Goal: Task Accomplishment & Management: Manage account settings

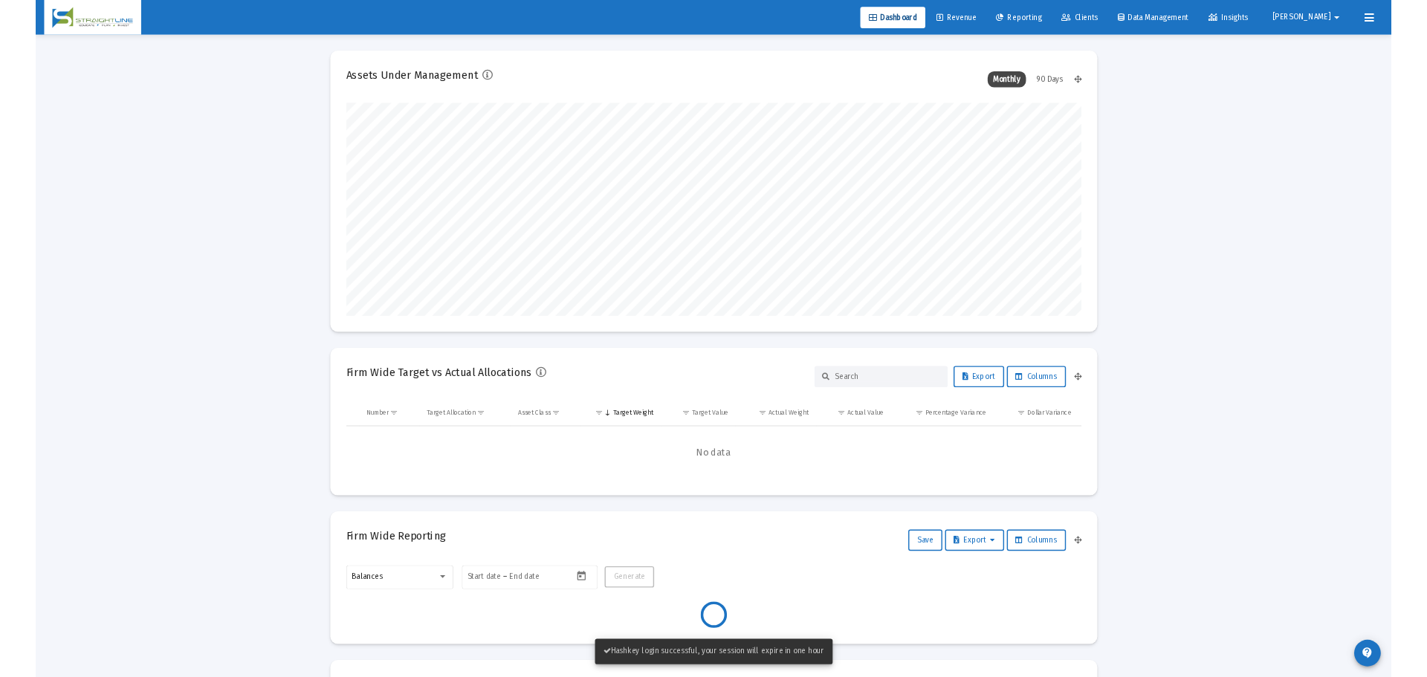
scroll to position [297, 552]
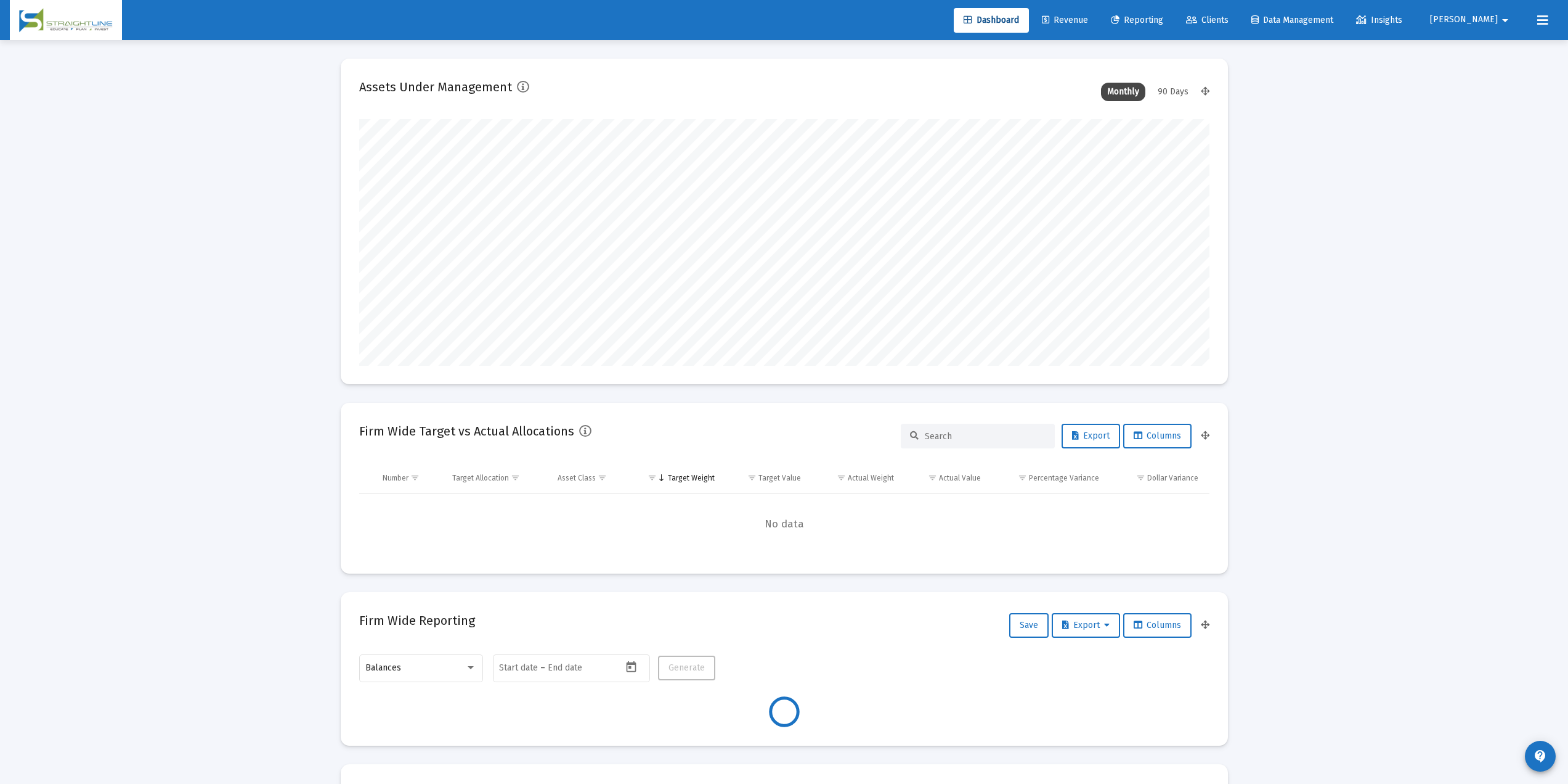
click at [1182, 16] on span "Clients" at bounding box center [1207, 20] width 42 height 11
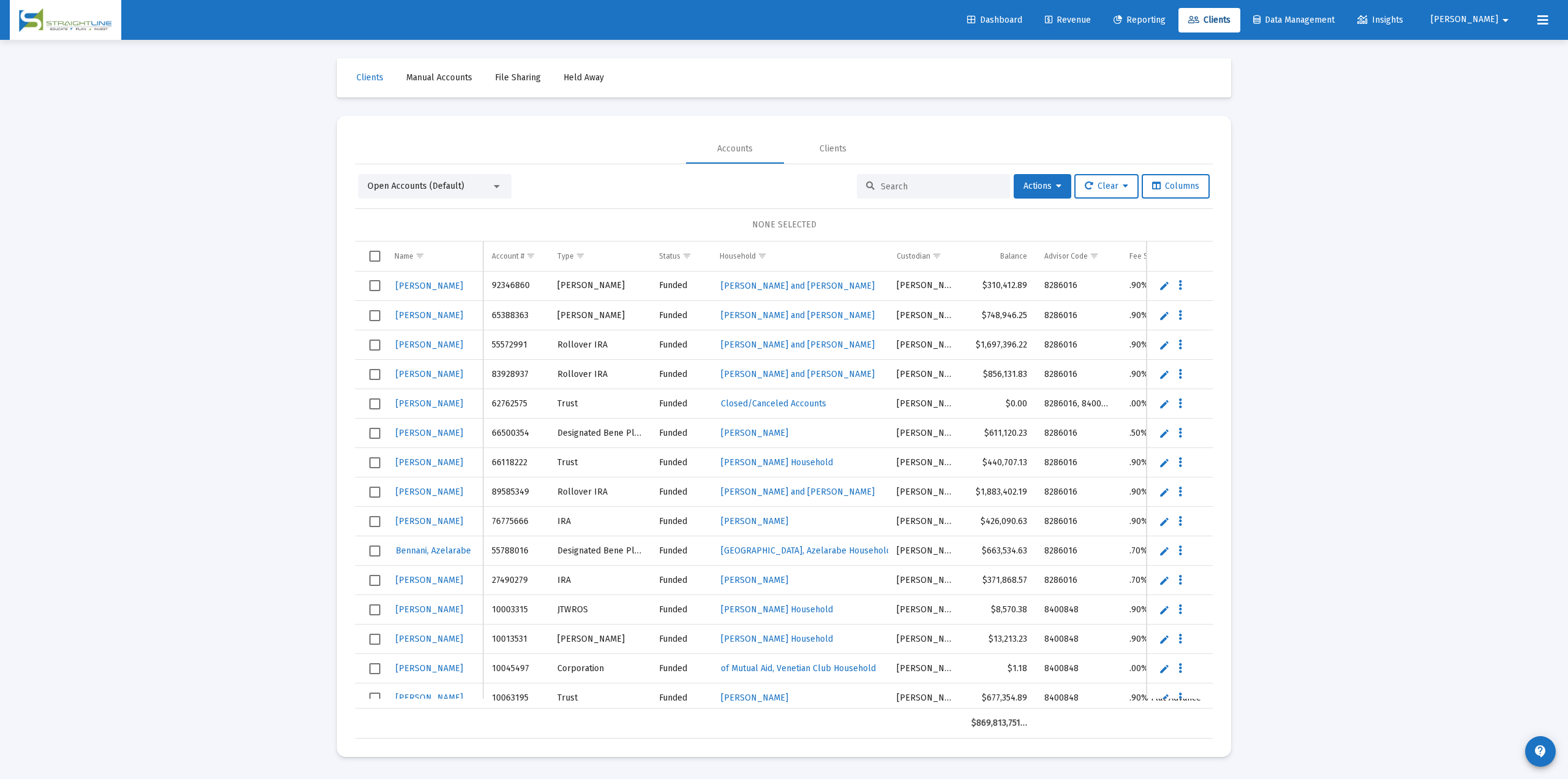
click at [933, 179] on div at bounding box center [934, 186] width 153 height 25
click at [915, 189] on input at bounding box center [941, 186] width 120 height 11
paste input "F597K846"
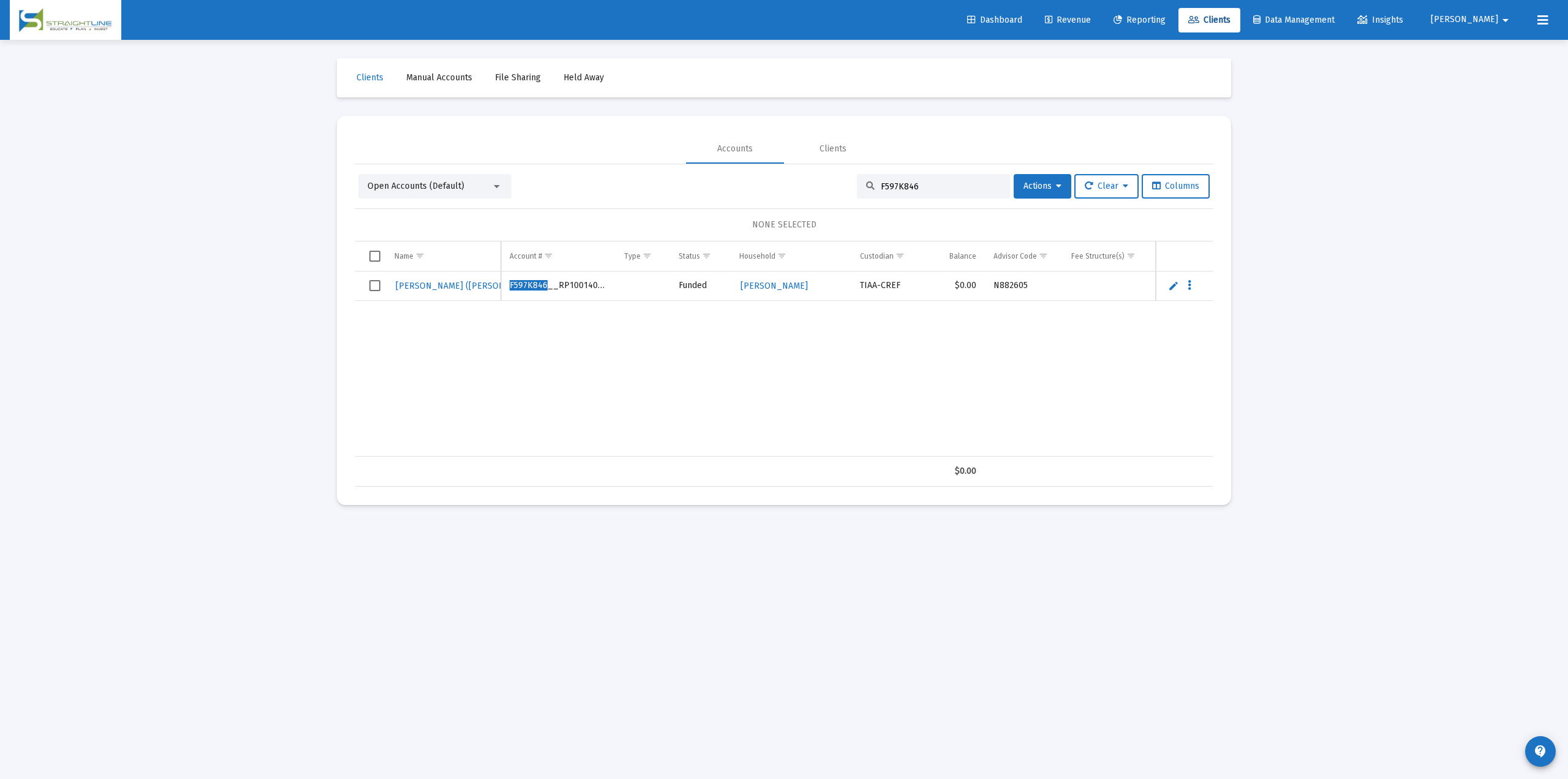
type input "F597K846"
drag, startPoint x: 622, startPoint y: 290, endPoint x: 513, endPoint y: 285, distance: 109.1
click at [513, 285] on tr "Pochard, Michael (Brad) F597K846 __RP1001408918 Funded Pochard, Brad Household …" at bounding box center [868, 286] width 1025 height 30
click at [559, 321] on div "Pochard, Michael (Brad) F597K846 __RP1001408918 Funded Pochard, Brad Household …" at bounding box center [868, 364] width 1025 height 185
drag, startPoint x: 611, startPoint y: 287, endPoint x: 509, endPoint y: 288, distance: 102.0
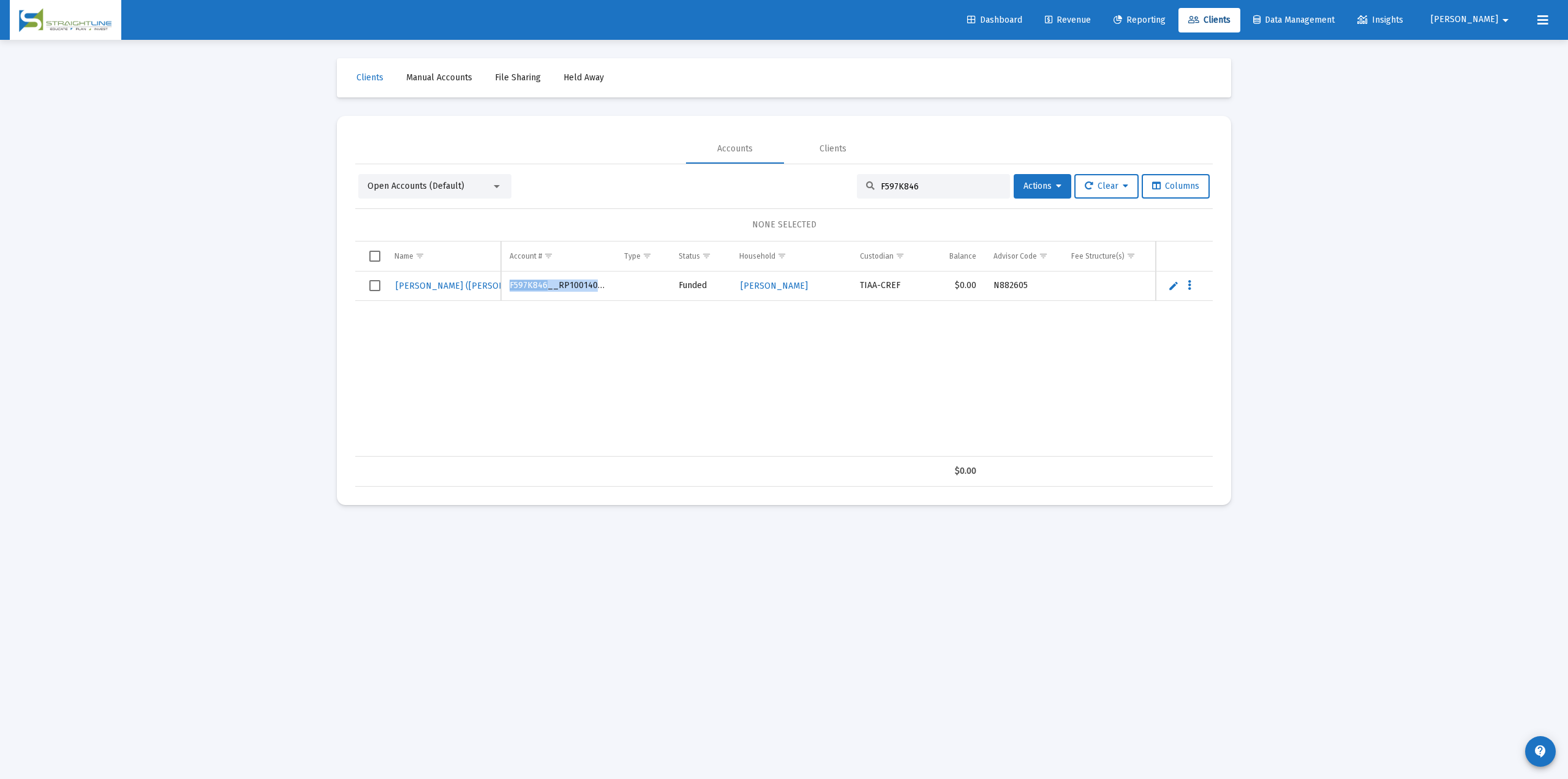
click at [509, 288] on td "F597K846 __RP1001408918" at bounding box center [558, 286] width 115 height 30
copy td "F597K846 __RP1001408918"
click at [464, 277] on link "Pochard, Michael (Brad)" at bounding box center [467, 286] width 146 height 18
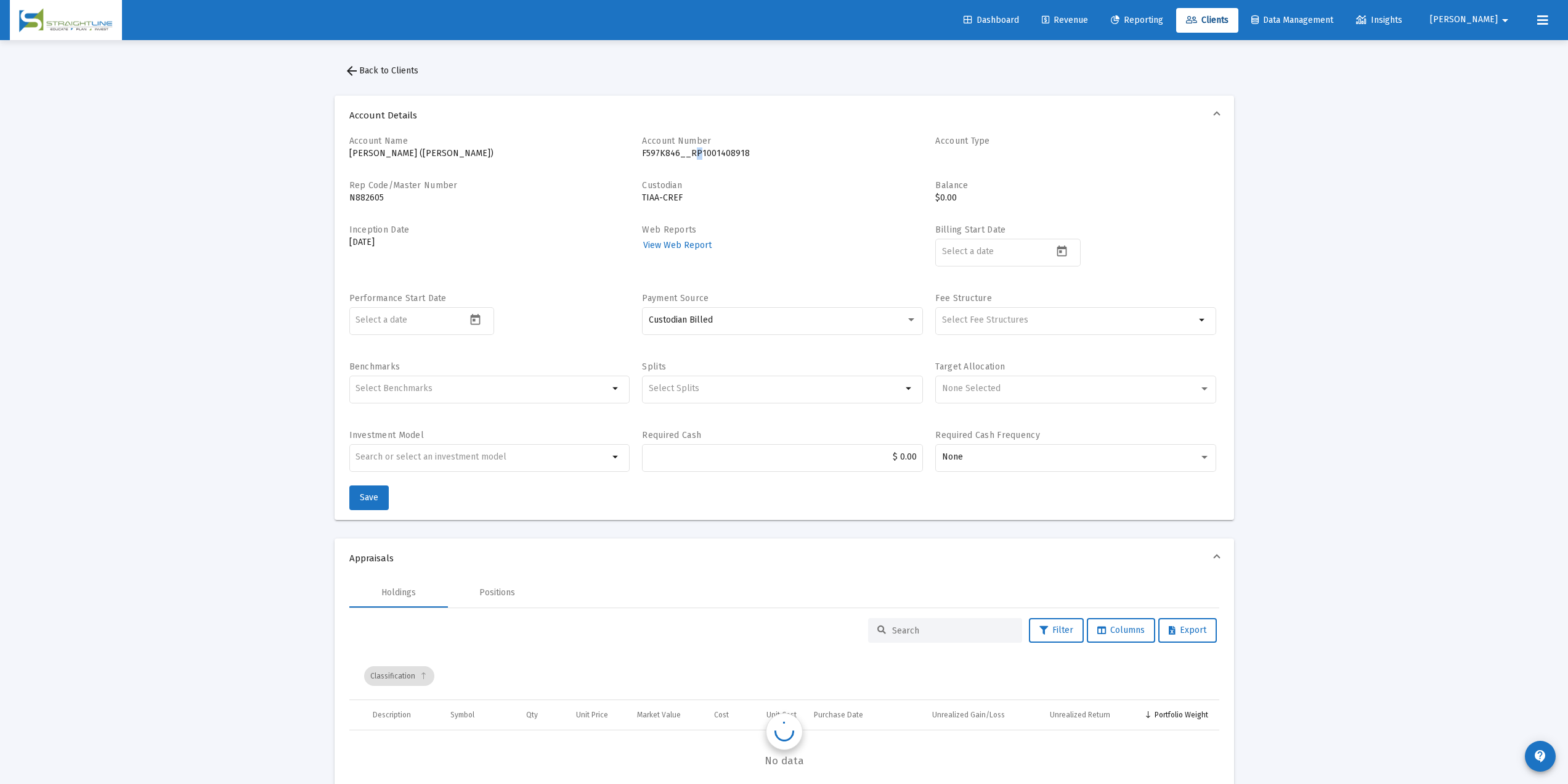
click at [696, 154] on p "F597K846__RP1001408918" at bounding box center [782, 153] width 281 height 12
click at [370, 75] on span "arrow_back Back to Clients" at bounding box center [381, 71] width 74 height 11
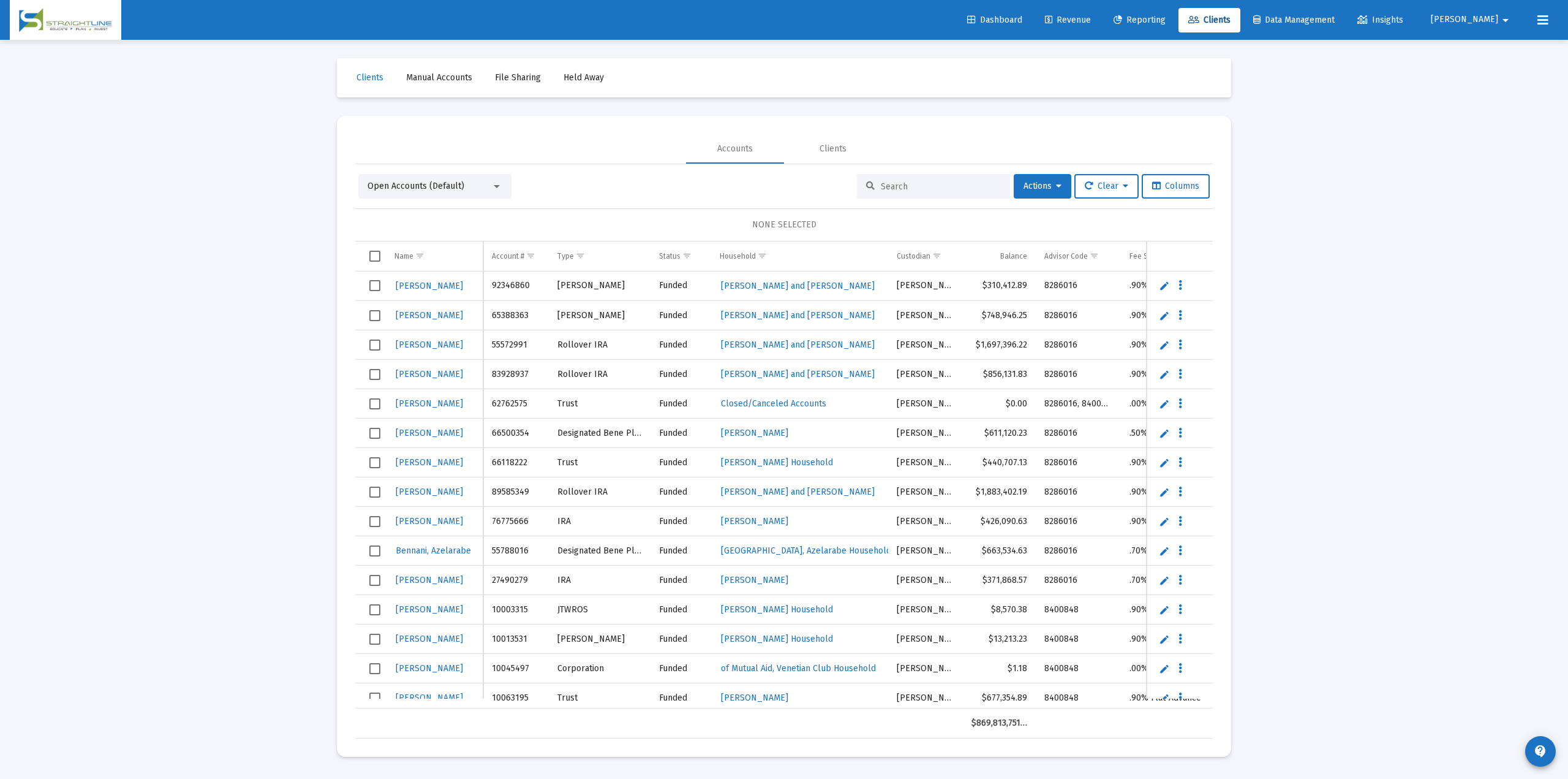
click at [397, 185] on span "Open Accounts (Default)" at bounding box center [415, 185] width 96 height 11
click at [418, 232] on span "Billing Review" at bounding box center [430, 237] width 125 height 26
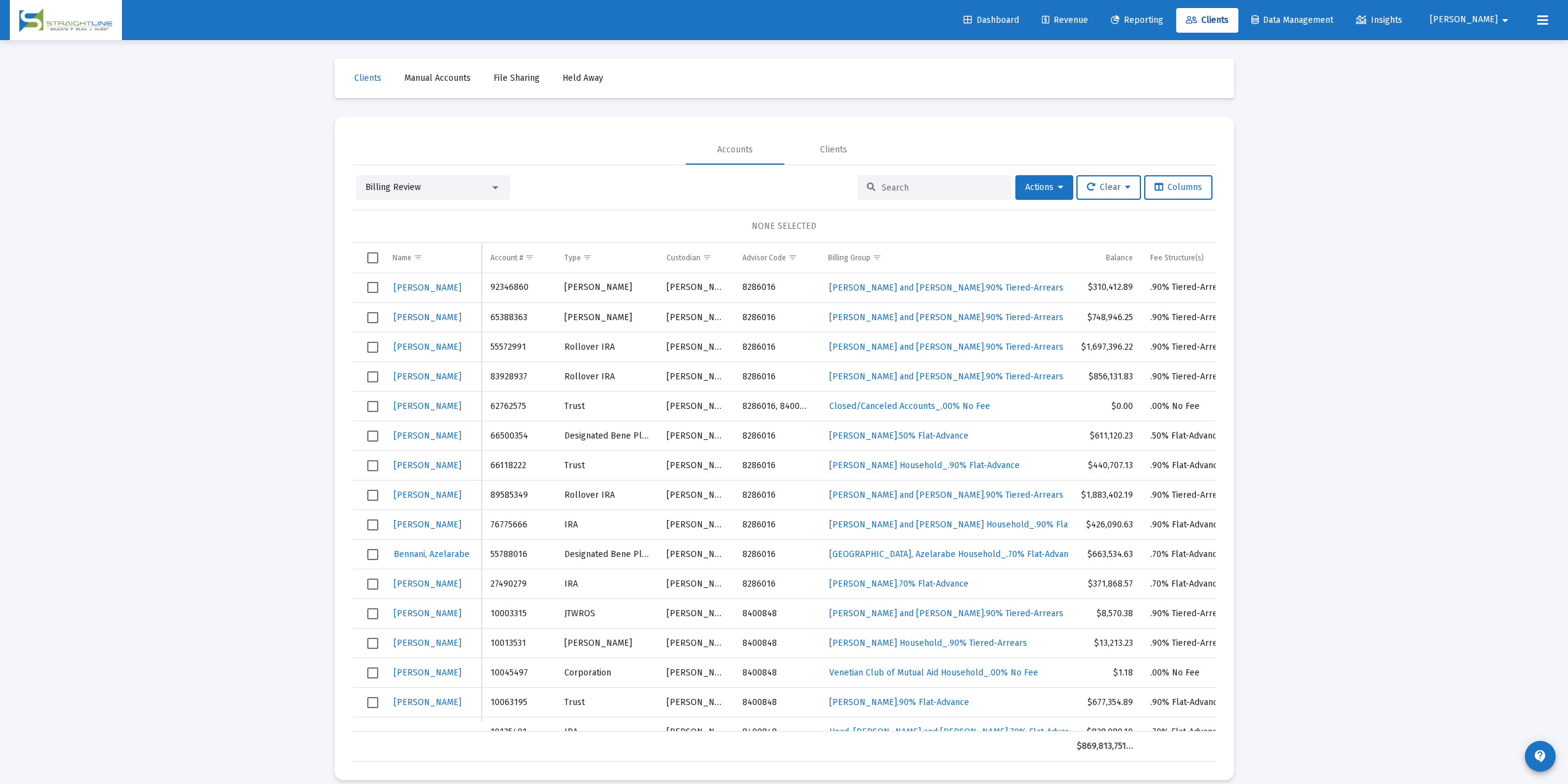
click at [910, 185] on input at bounding box center [943, 187] width 121 height 11
paste input "306318F5"
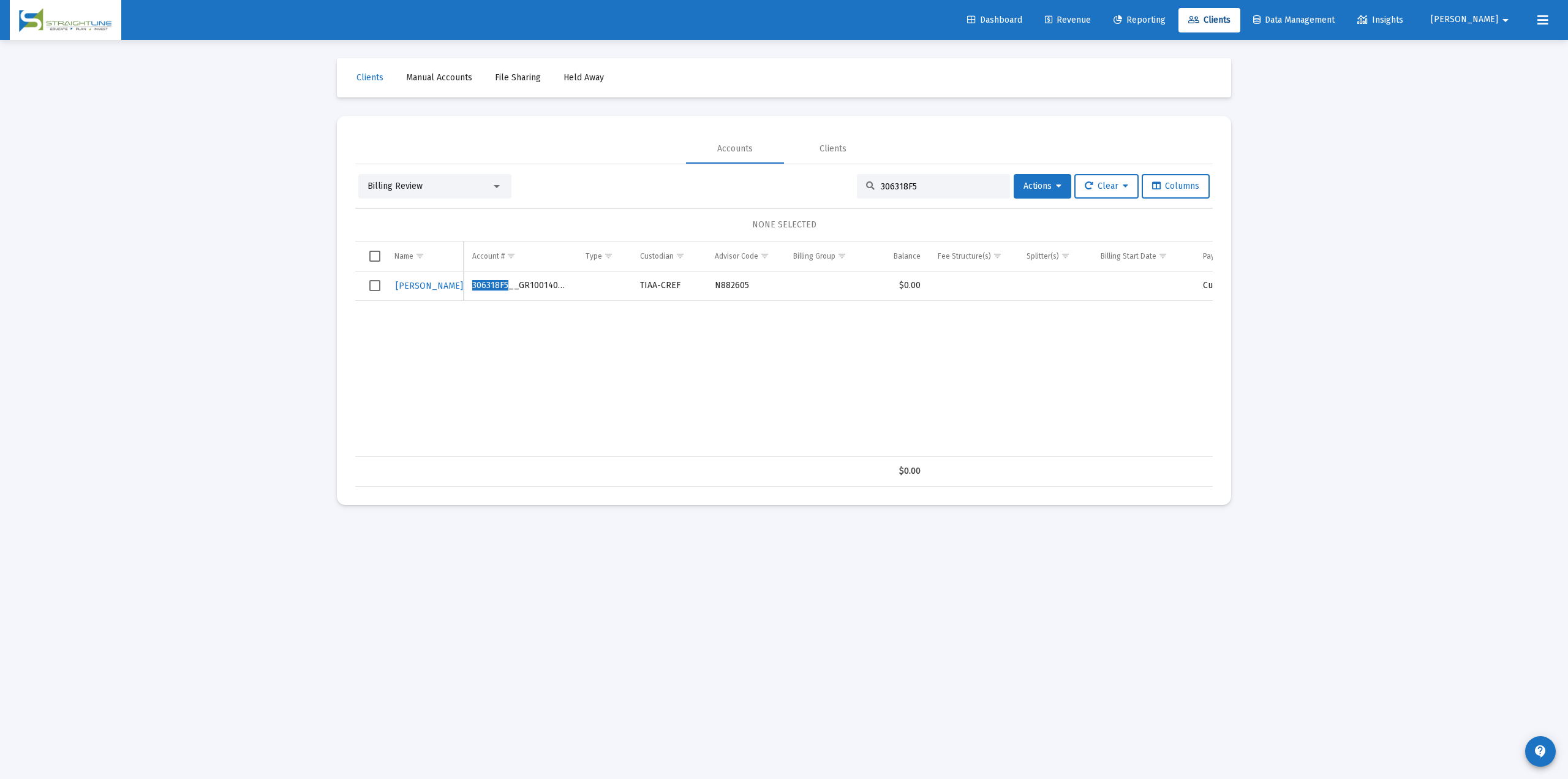
type input "306318F5"
click at [440, 283] on span "Wolff, Thomas" at bounding box center [429, 285] width 68 height 11
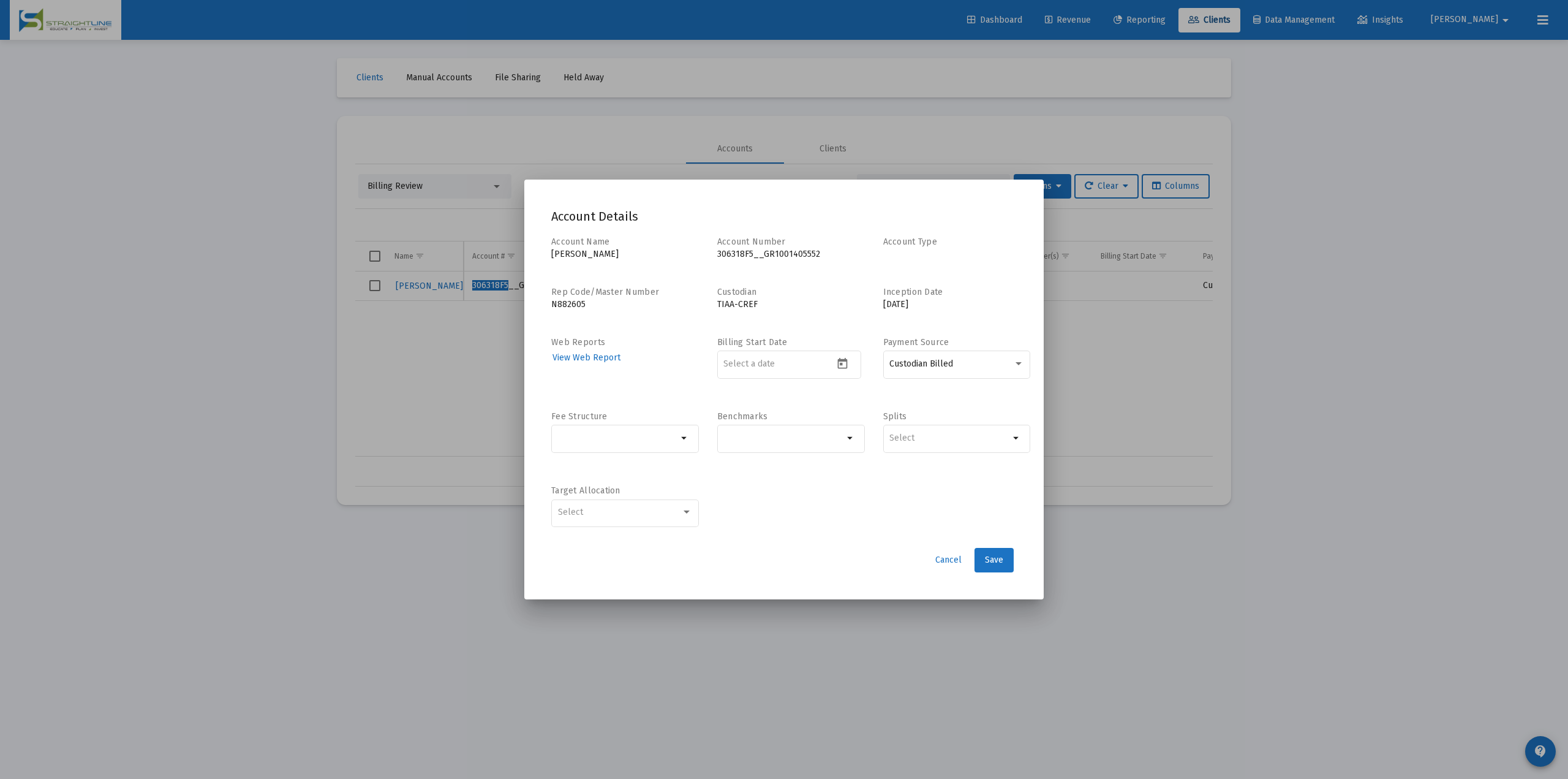
click at [740, 253] on p "306318F5__GR1001405552" at bounding box center [790, 254] width 147 height 12
copy p "306318F5__GR1001405552"
click at [456, 369] on div at bounding box center [784, 389] width 1568 height 779
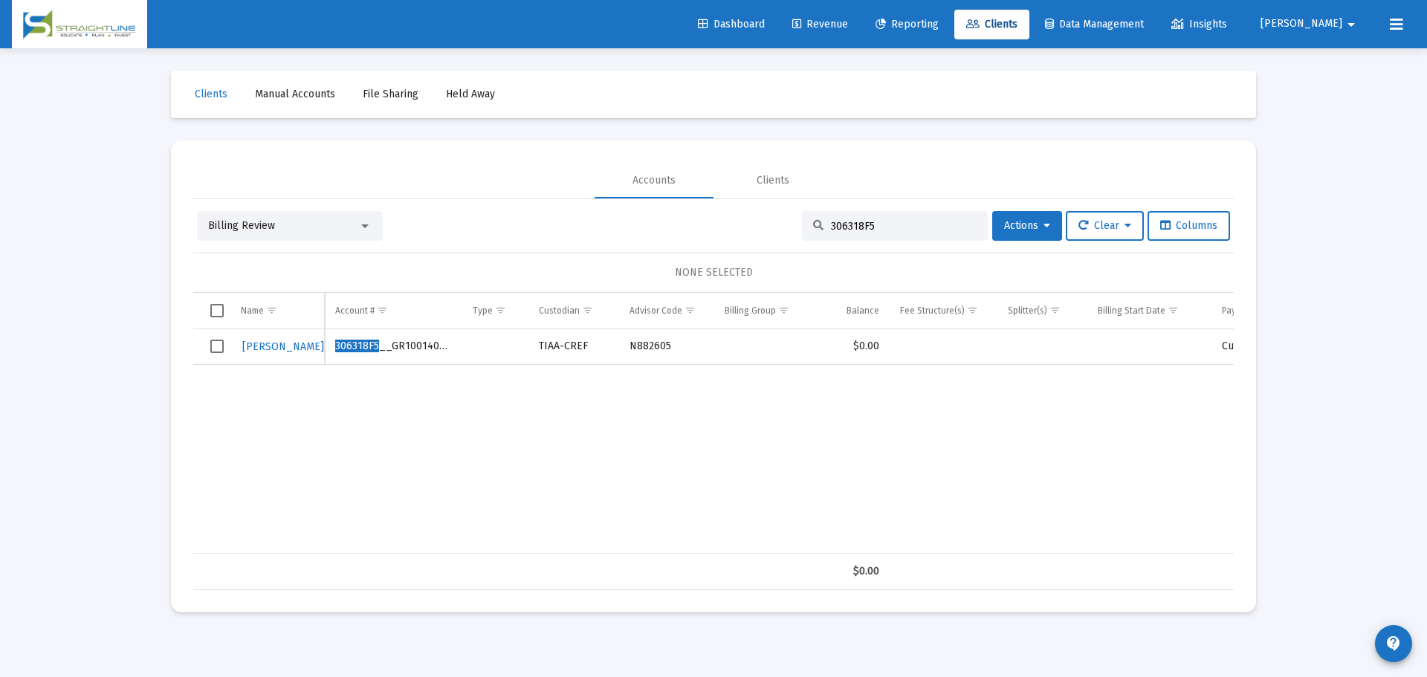
click at [858, 221] on input "306318F5" at bounding box center [904, 226] width 146 height 13
click at [857, 221] on input "306318F5" at bounding box center [904, 226] width 146 height 13
paste input "B5012329"
click at [288, 353] on button "Wolff, Thomas" at bounding box center [283, 347] width 85 height 22
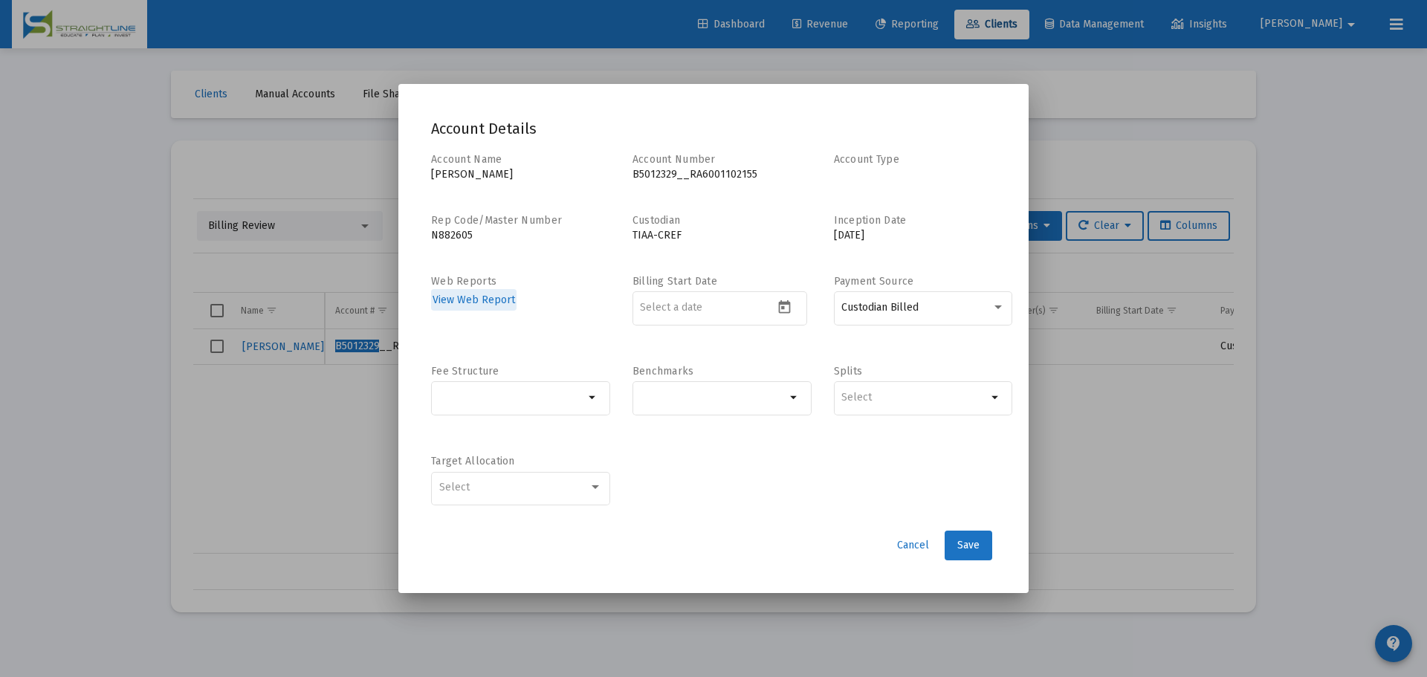
click at [701, 175] on p "B5012329__RA6001102155" at bounding box center [721, 174] width 179 height 15
copy p "B5012329__RA6001102155"
click at [738, 53] on div at bounding box center [713, 338] width 1427 height 677
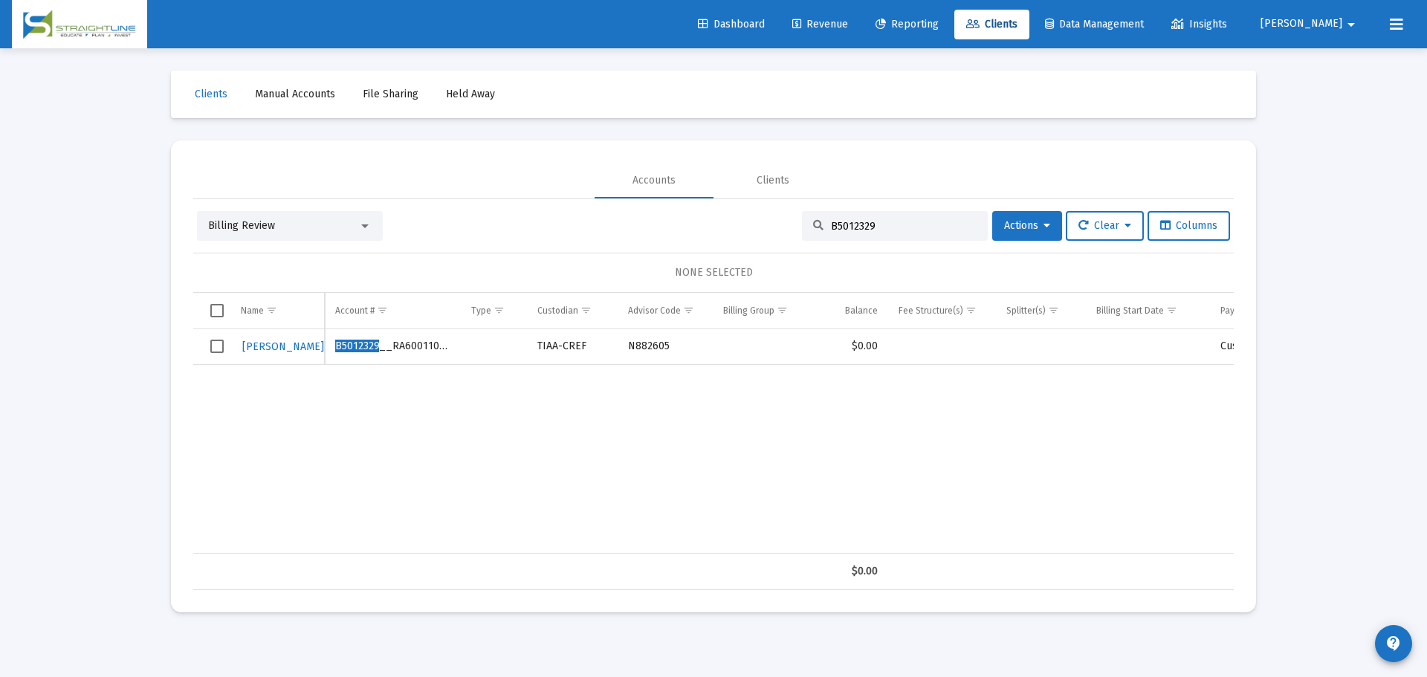
click at [852, 233] on div "B5012329" at bounding box center [895, 226] width 186 height 30
click at [851, 233] on div "B5012329" at bounding box center [895, 226] width 186 height 30
click at [844, 226] on input "B5012329" at bounding box center [904, 226] width 146 height 13
click at [843, 226] on input "B5012329" at bounding box center [904, 226] width 146 height 13
paste input "F054T3F0"
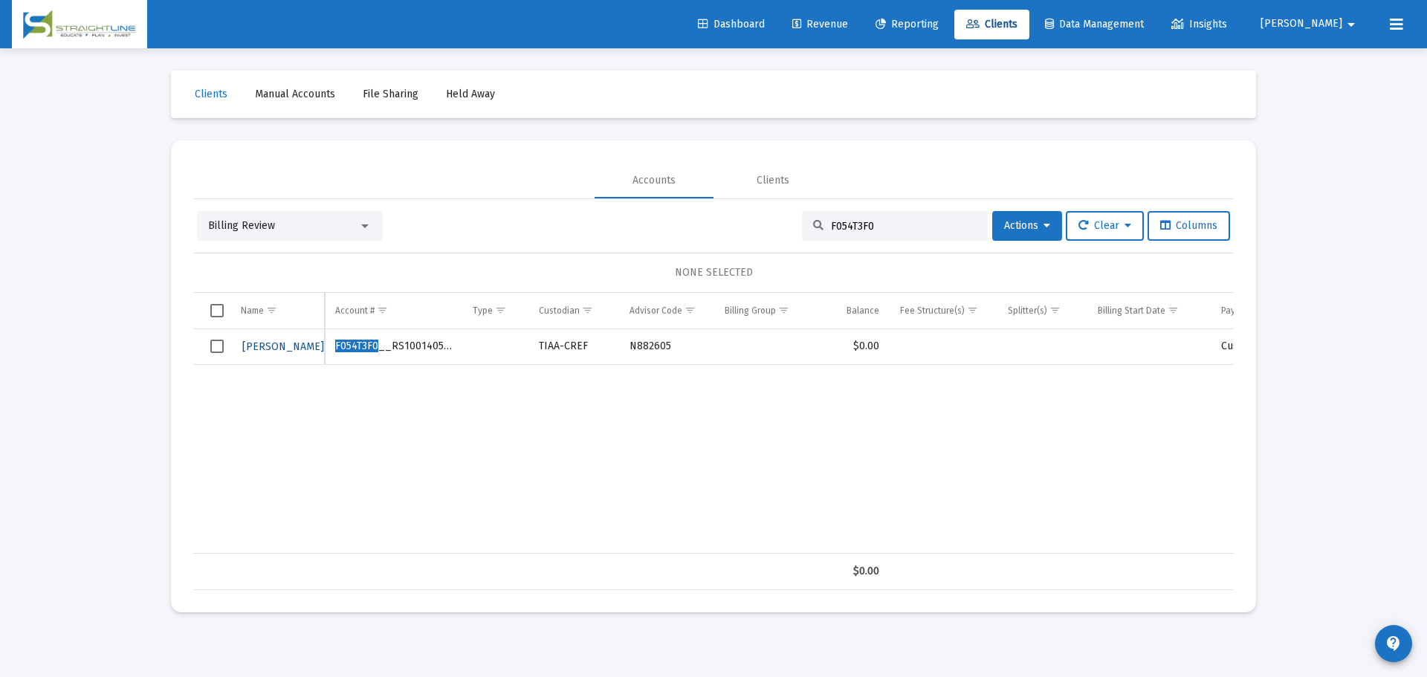
click at [289, 343] on span "Wolff, Thomas" at bounding box center [283, 346] width 82 height 13
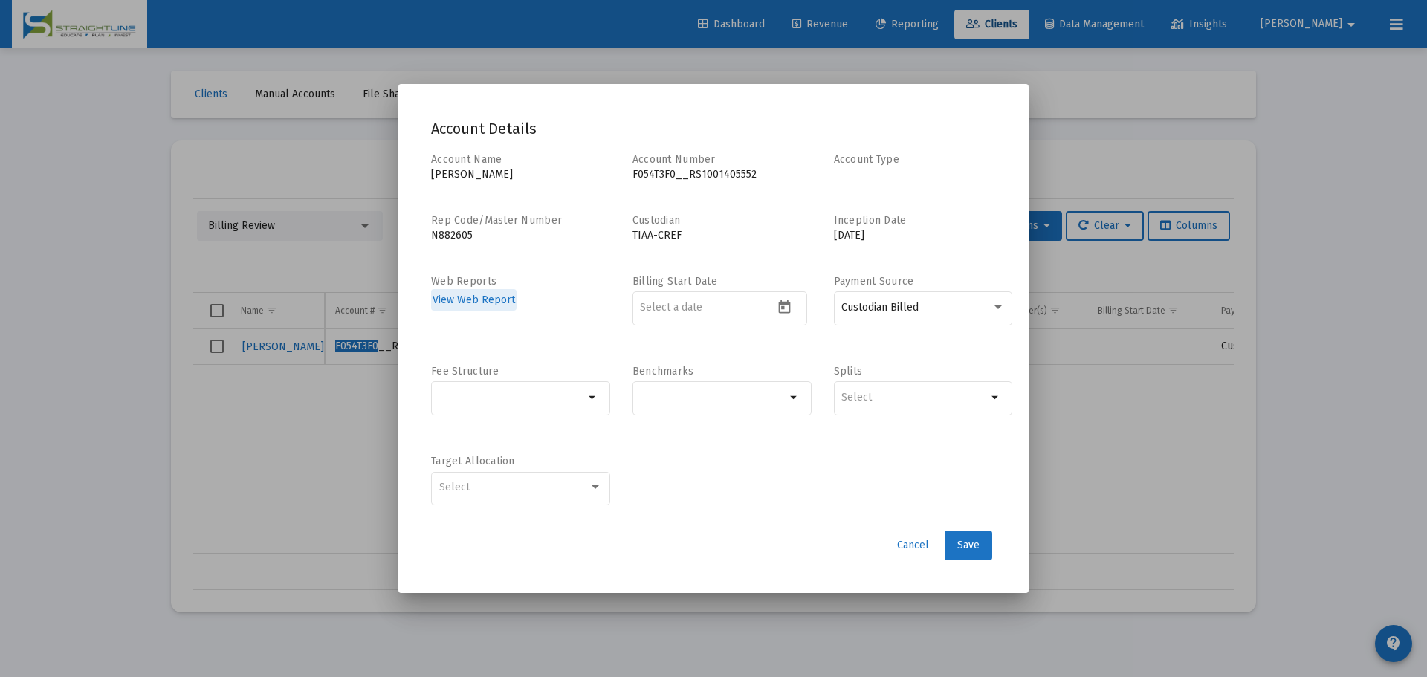
click at [711, 183] on div "Account Number F054T3F0__RS1001405552" at bounding box center [721, 171] width 179 height 39
click at [710, 179] on p "F054T3F0__RS1001405552" at bounding box center [721, 174] width 179 height 15
copy p "F054T3F0__RS1001405552"
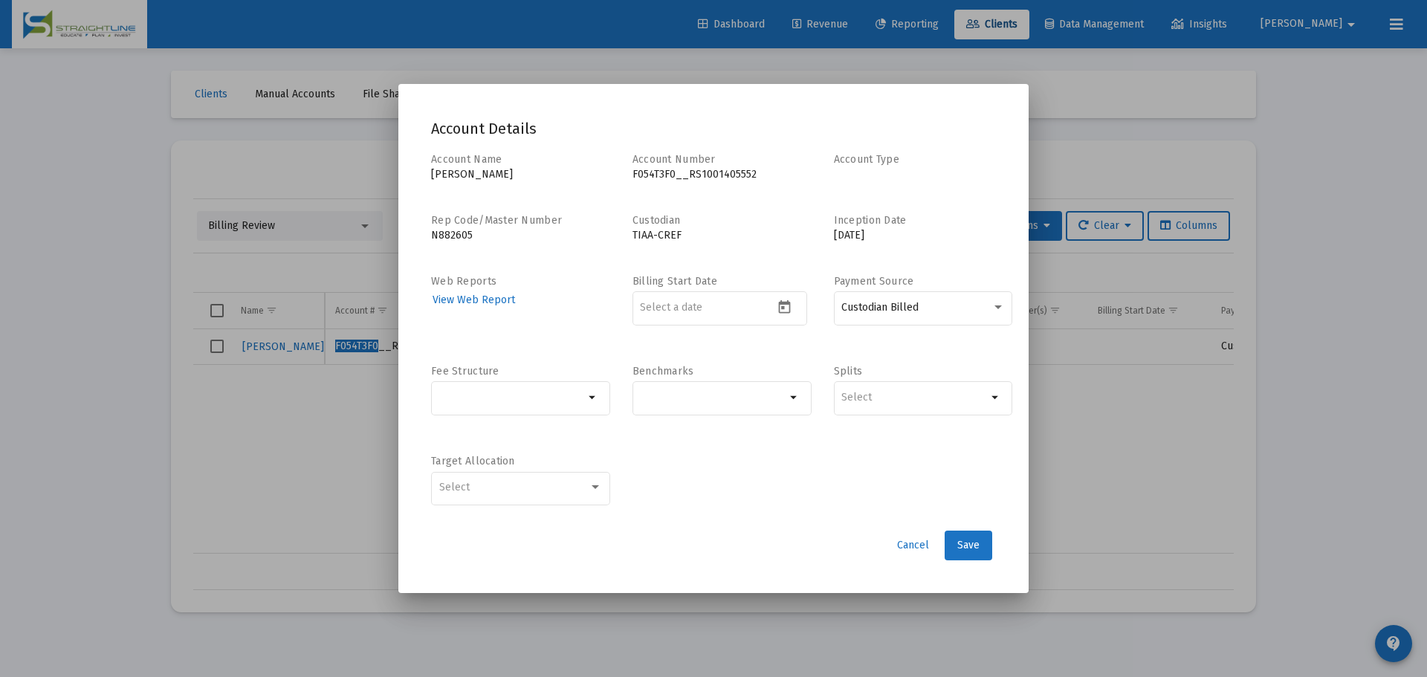
click at [352, 236] on div at bounding box center [713, 338] width 1427 height 677
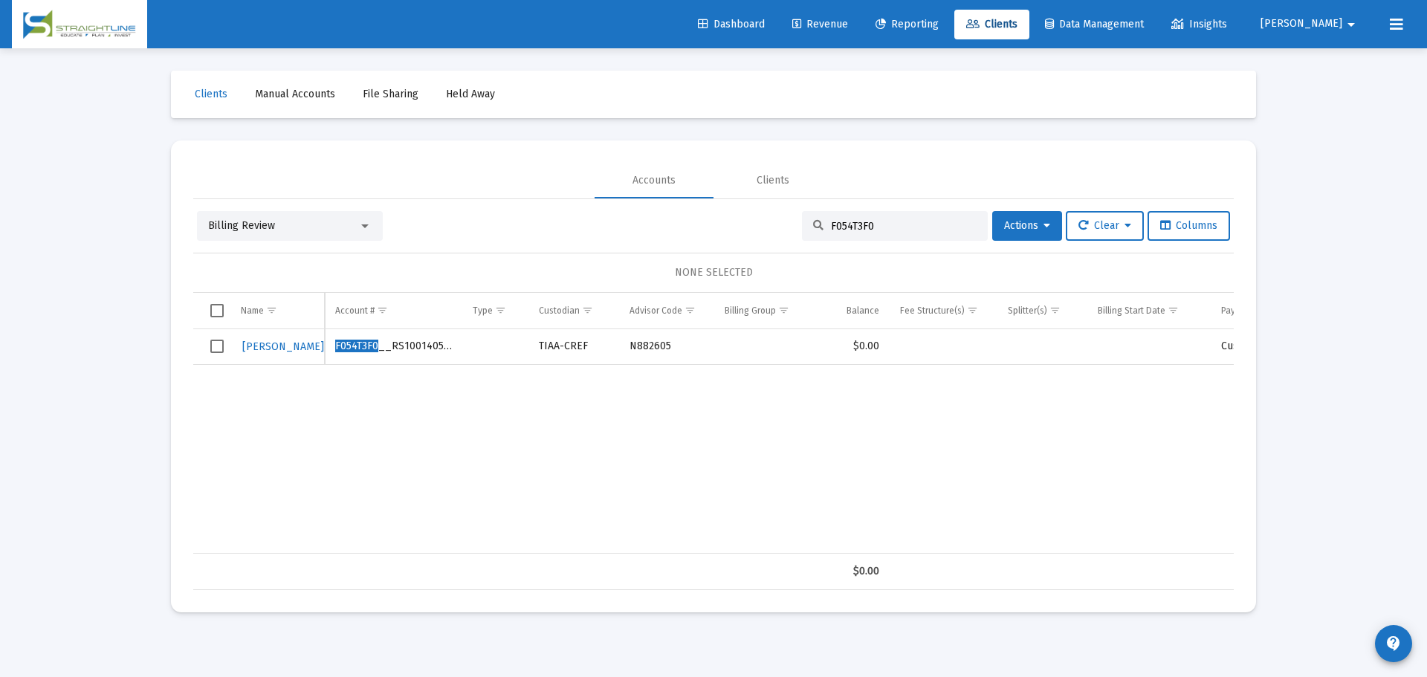
click at [361, 224] on div at bounding box center [364, 226] width 7 height 4
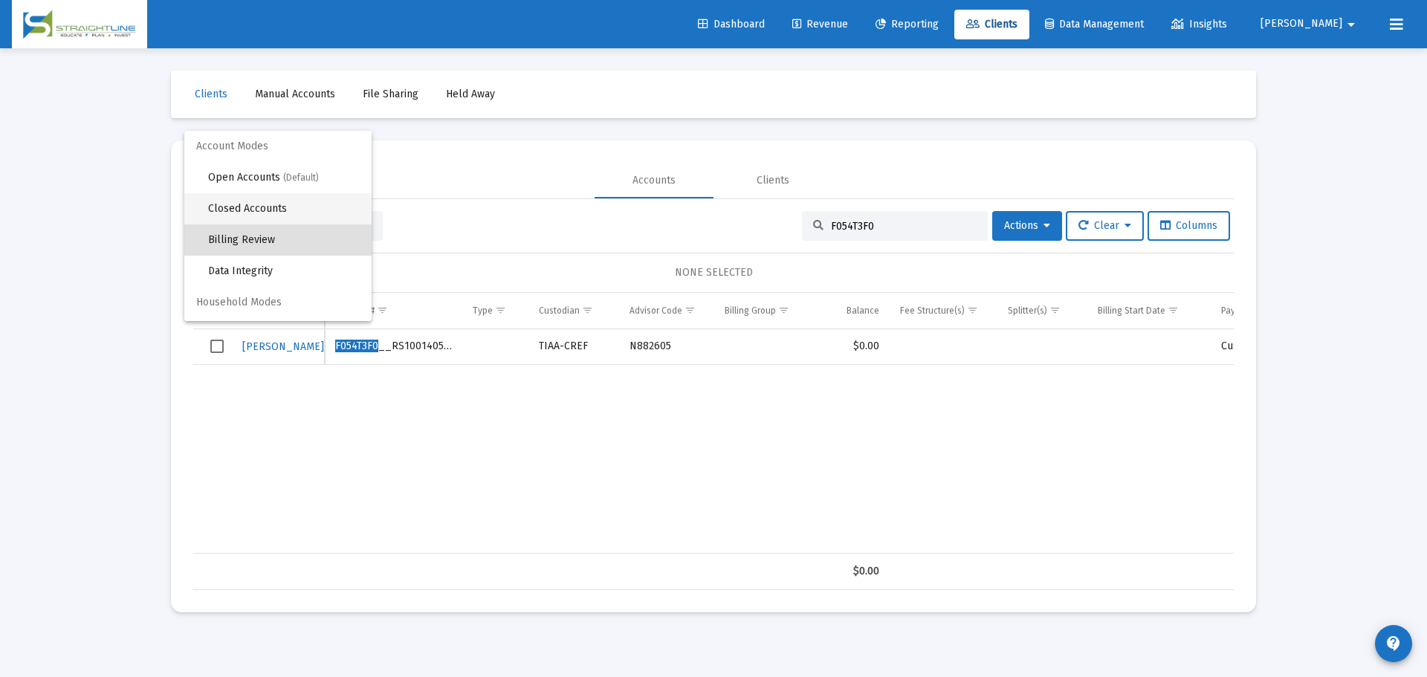
scroll to position [14, 0]
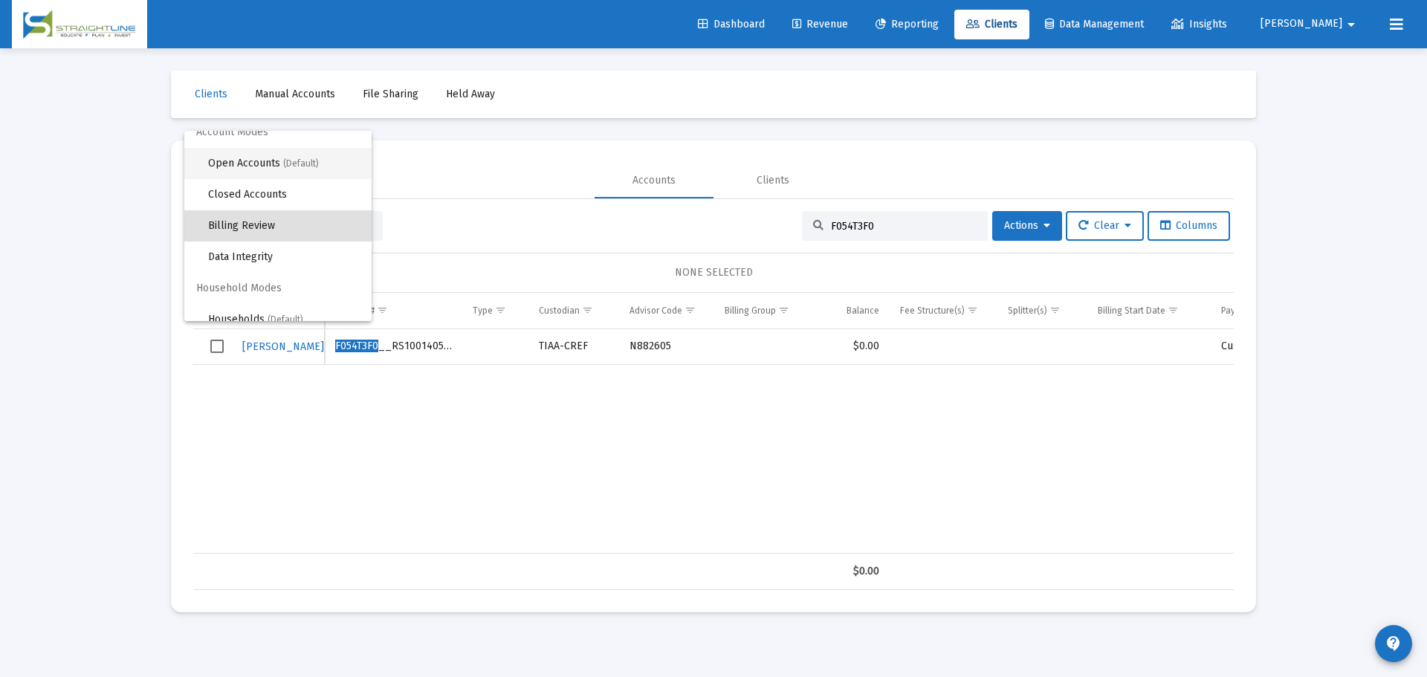
click at [294, 161] on span "(Default)" at bounding box center [301, 163] width 36 height 10
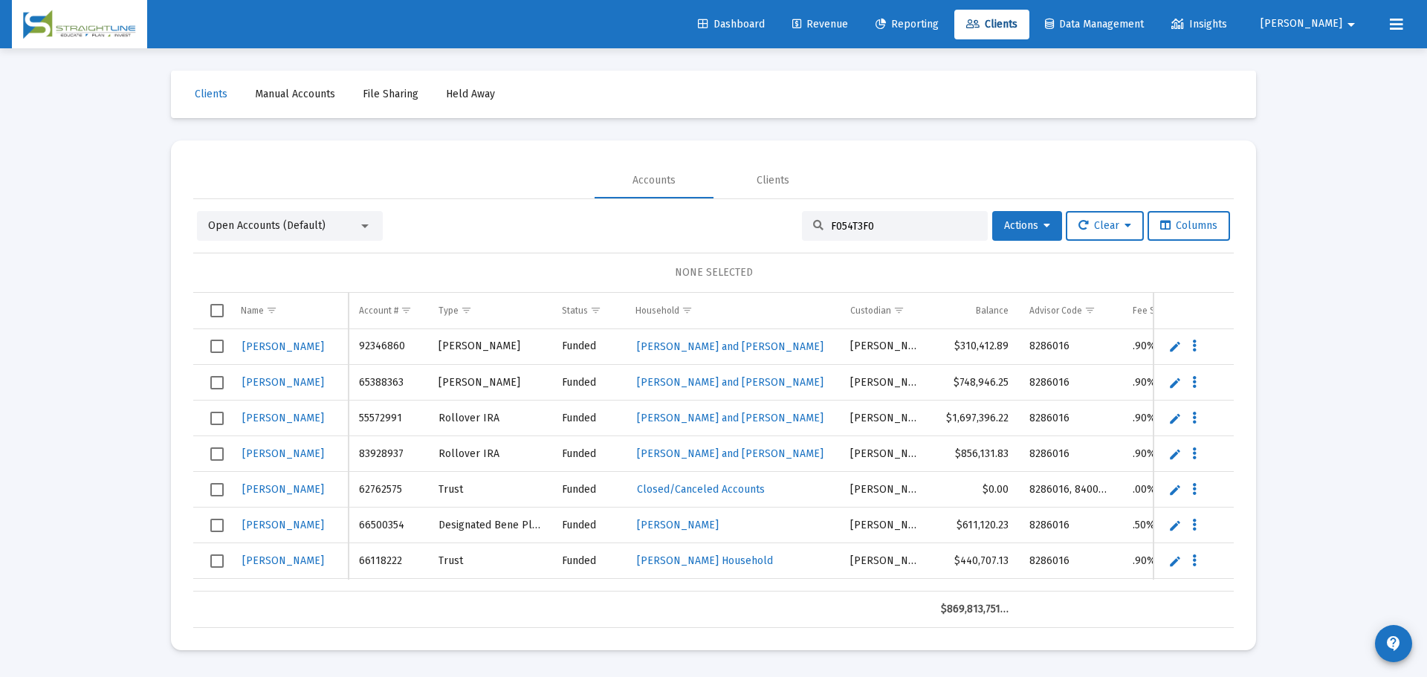
click at [891, 231] on input "F054T3F0" at bounding box center [904, 226] width 146 height 13
click at [890, 230] on input "F054T3F0" at bounding box center [904, 226] width 146 height 13
click at [889, 230] on input "F054T3F0" at bounding box center [904, 226] width 146 height 13
paste input "306318F5__GR1001405552"
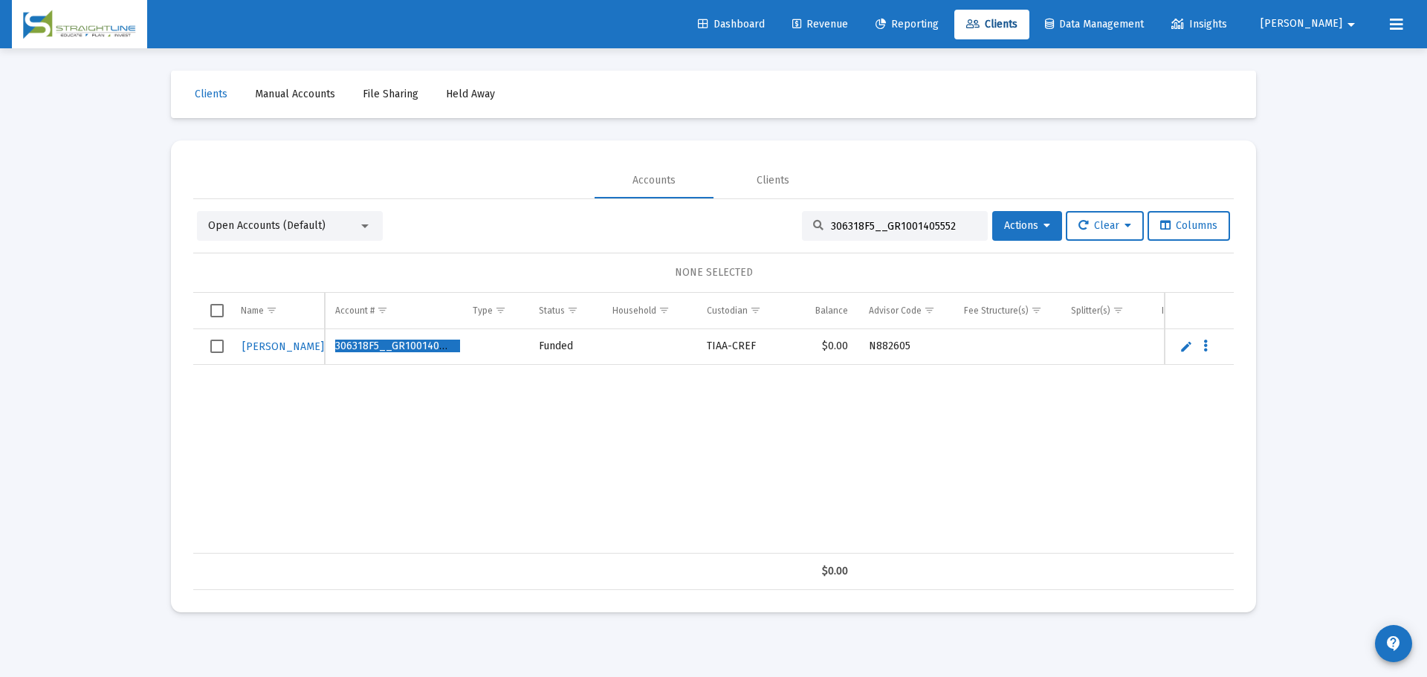
click at [873, 230] on input "306318F5__GR1001405552" at bounding box center [904, 226] width 146 height 13
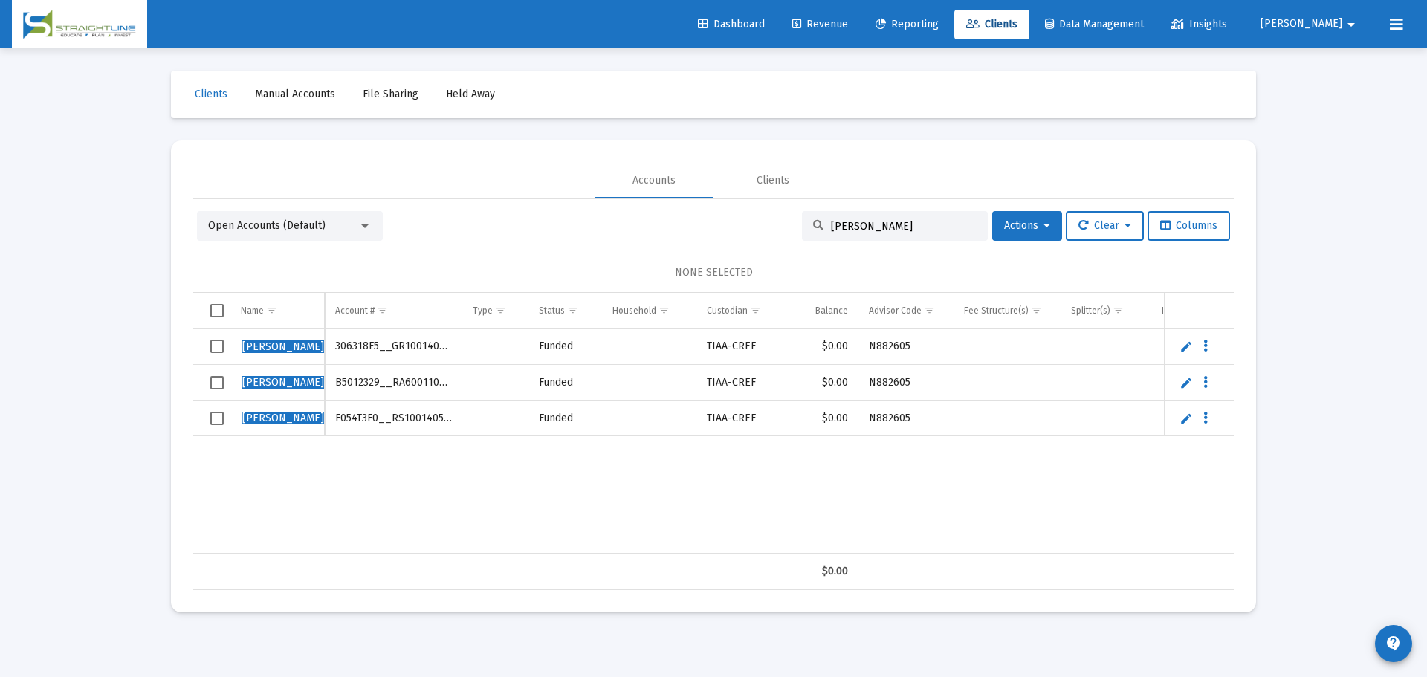
type input "Wolff, Thom"
click at [519, 468] on div "Wolff, Thom as 306318F5__GR1001405552 Funded TIAA-CREF $0.00 N882605 Wolff, Tho…" at bounding box center [765, 441] width 1145 height 224
click at [590, 530] on div "Wolff, Thom as 306318F5__GR1001405552 Funded TIAA-CREF $0.00 N882605 Wolff, Tho…" at bounding box center [765, 441] width 1145 height 224
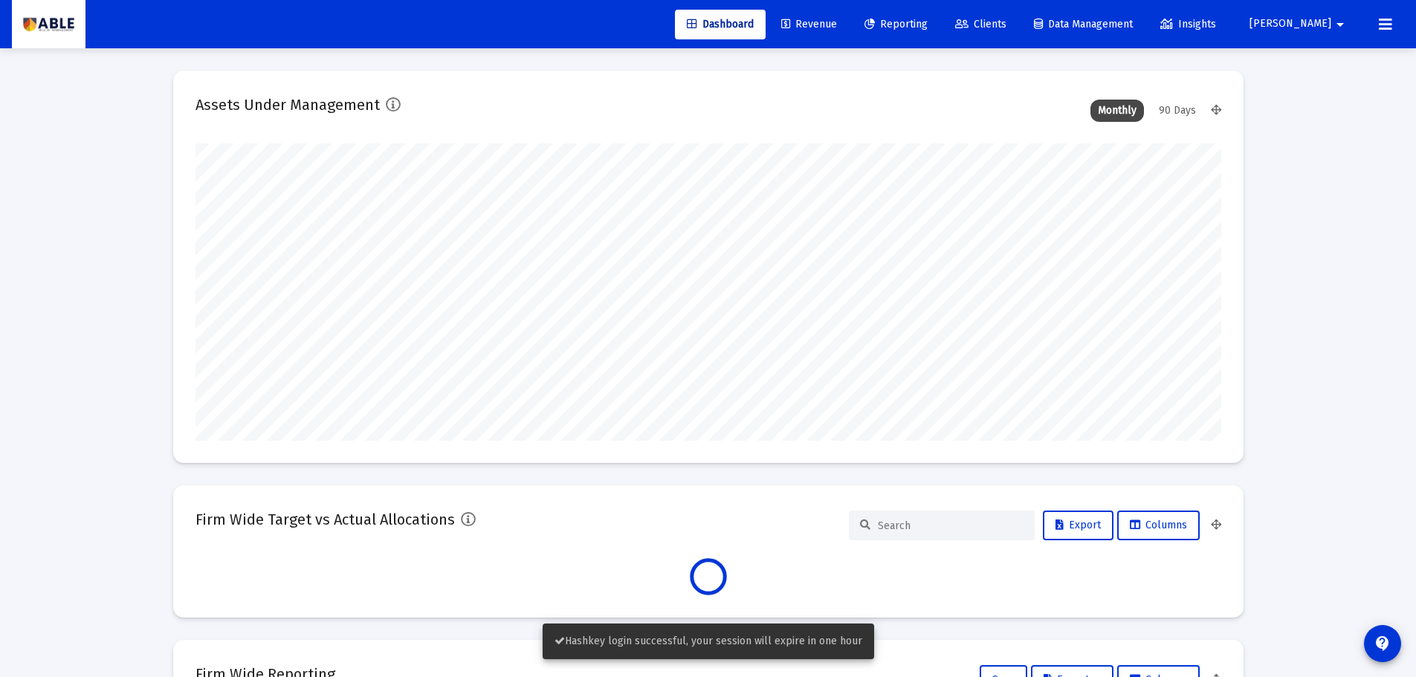
scroll to position [297, 1026]
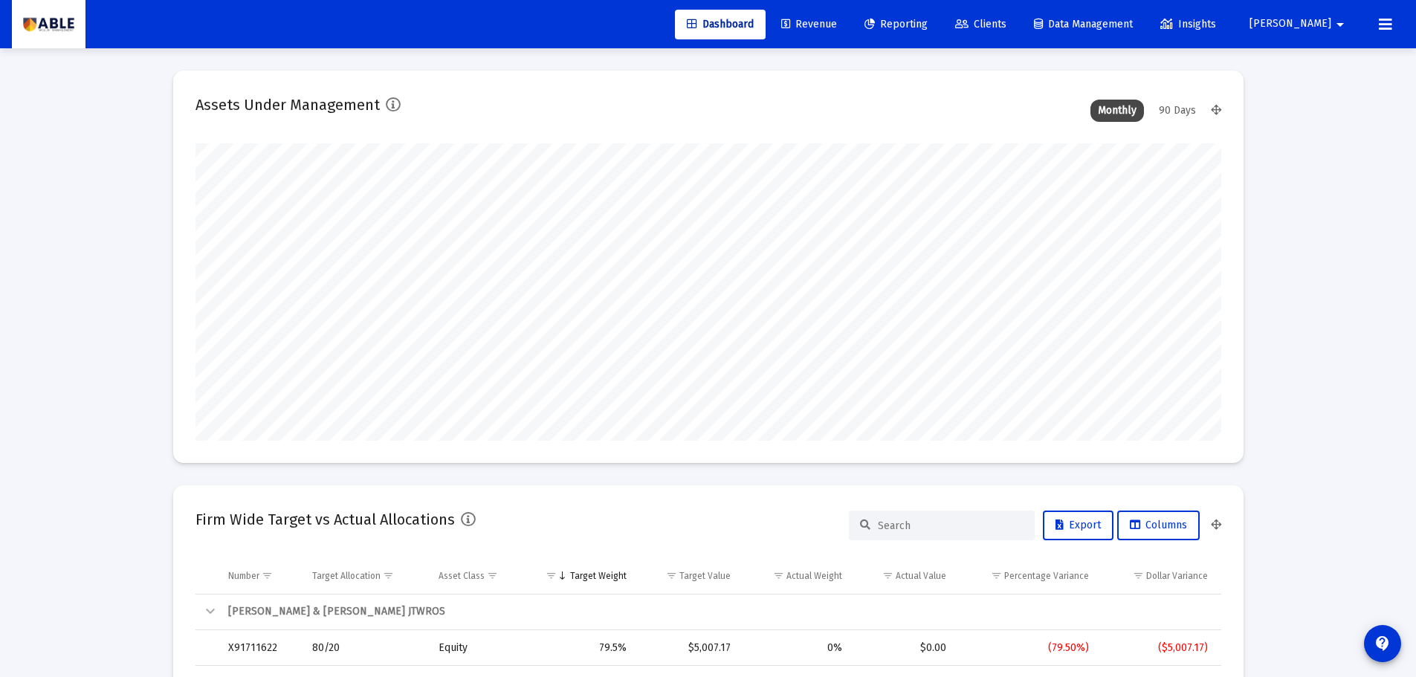
type input "[DATE]"
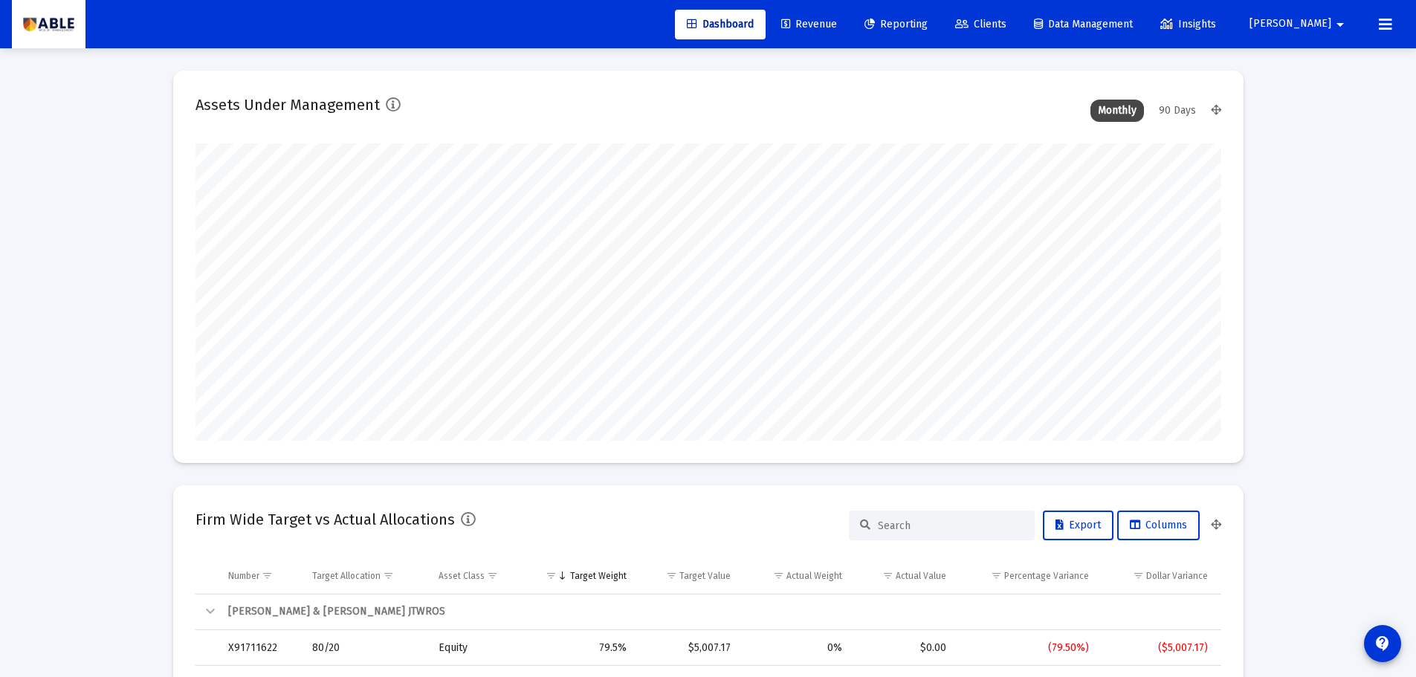
click at [1018, 31] on link "Clients" at bounding box center [980, 25] width 75 height 30
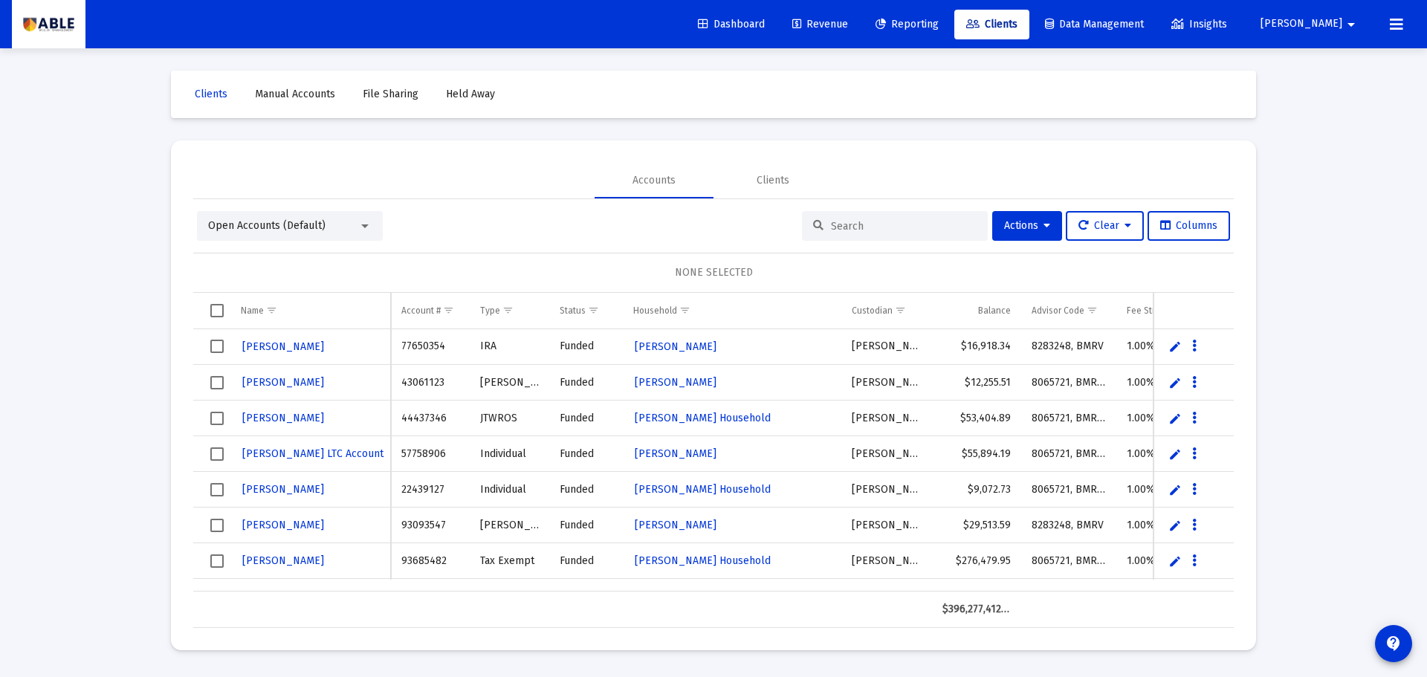
click at [1323, 25] on span "[PERSON_NAME]" at bounding box center [1301, 24] width 82 height 13
click at [1330, 74] on link "Settings" at bounding box center [1347, 63] width 88 height 36
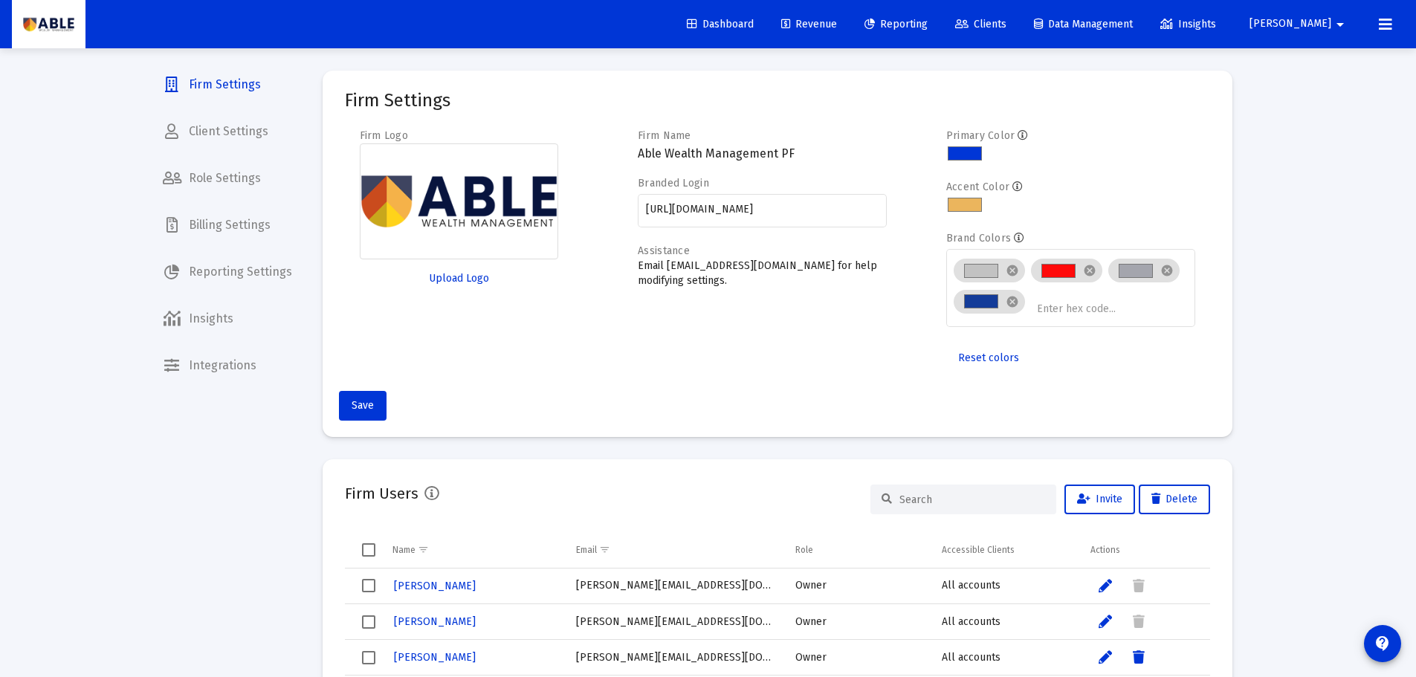
click at [232, 227] on span "Billing Settings" at bounding box center [227, 225] width 153 height 36
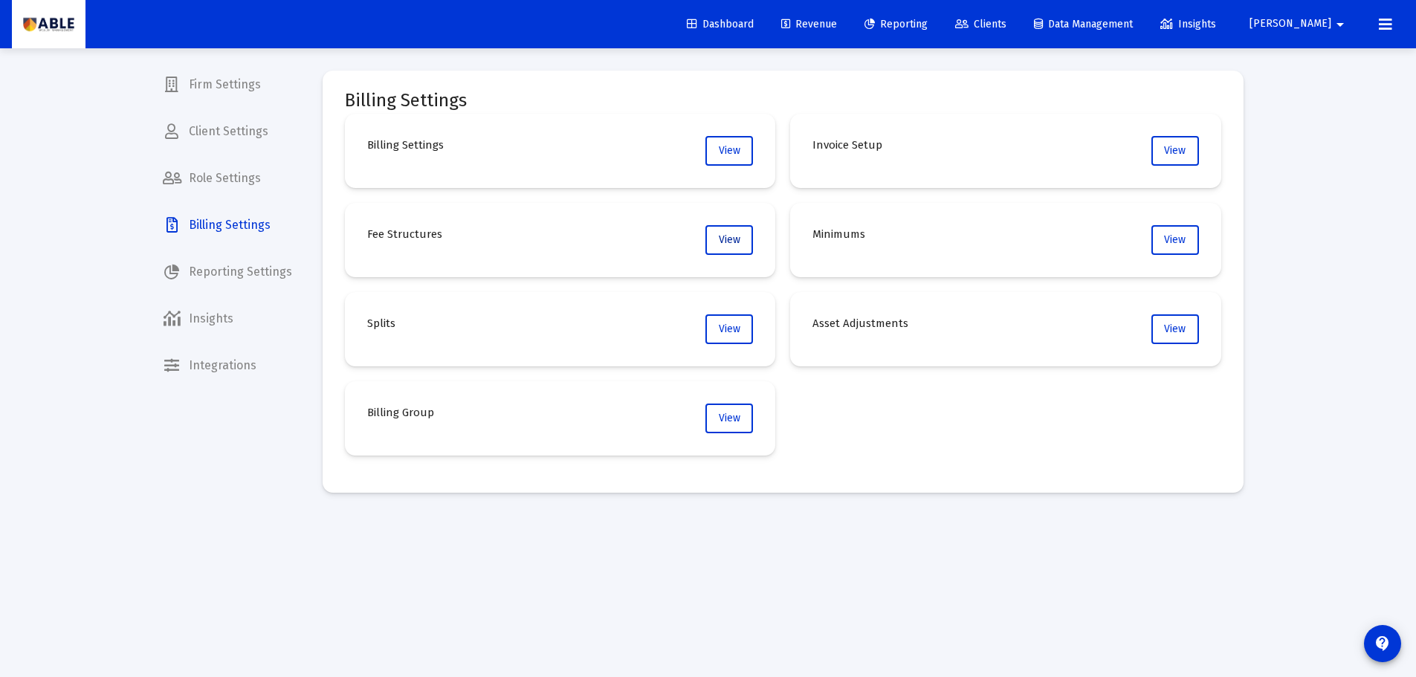
click at [722, 247] on button "View" at bounding box center [729, 240] width 48 height 30
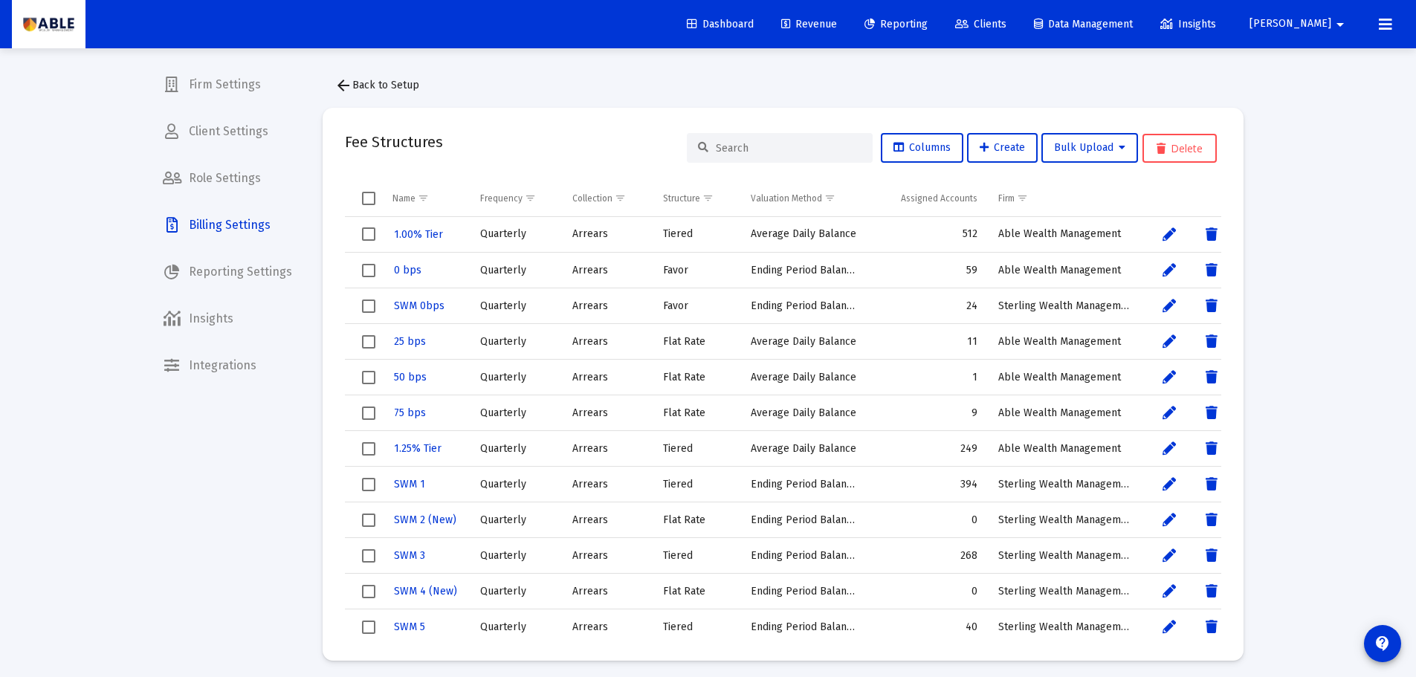
click at [738, 155] on div at bounding box center [780, 148] width 186 height 30
click at [736, 153] on input at bounding box center [789, 148] width 146 height 13
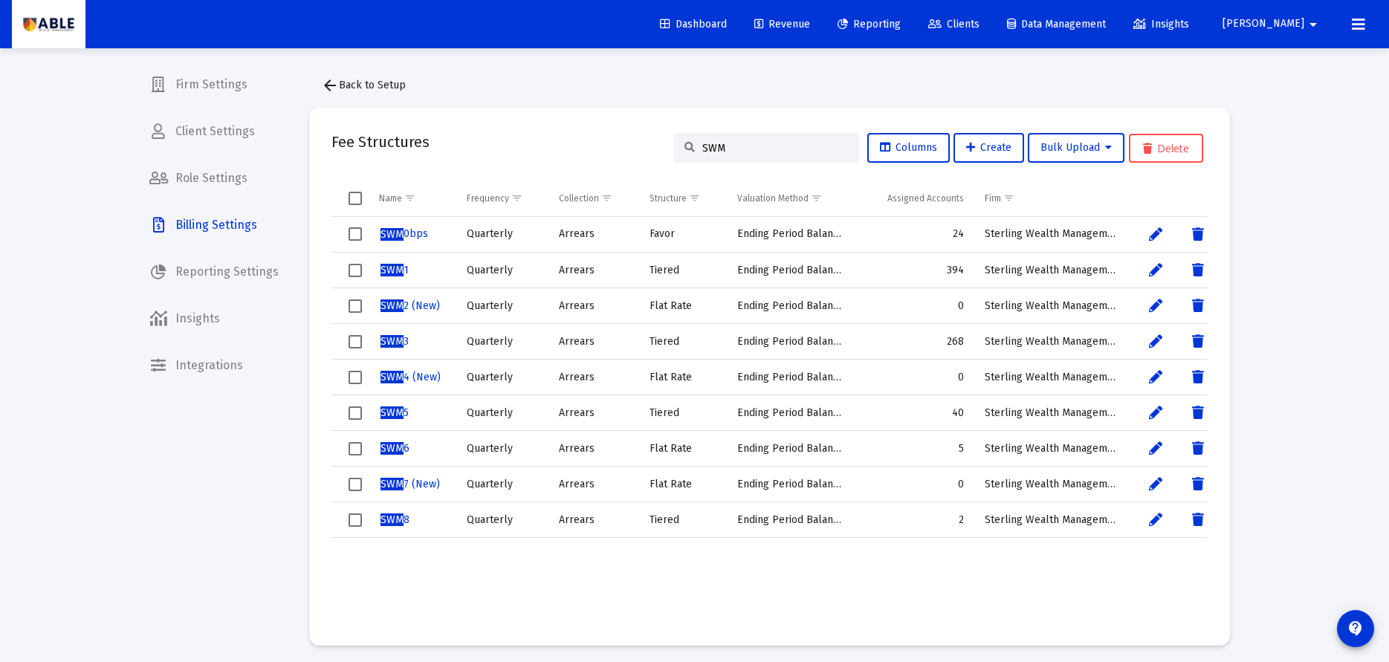
type input "SWM"
